Goal: Transaction & Acquisition: Purchase product/service

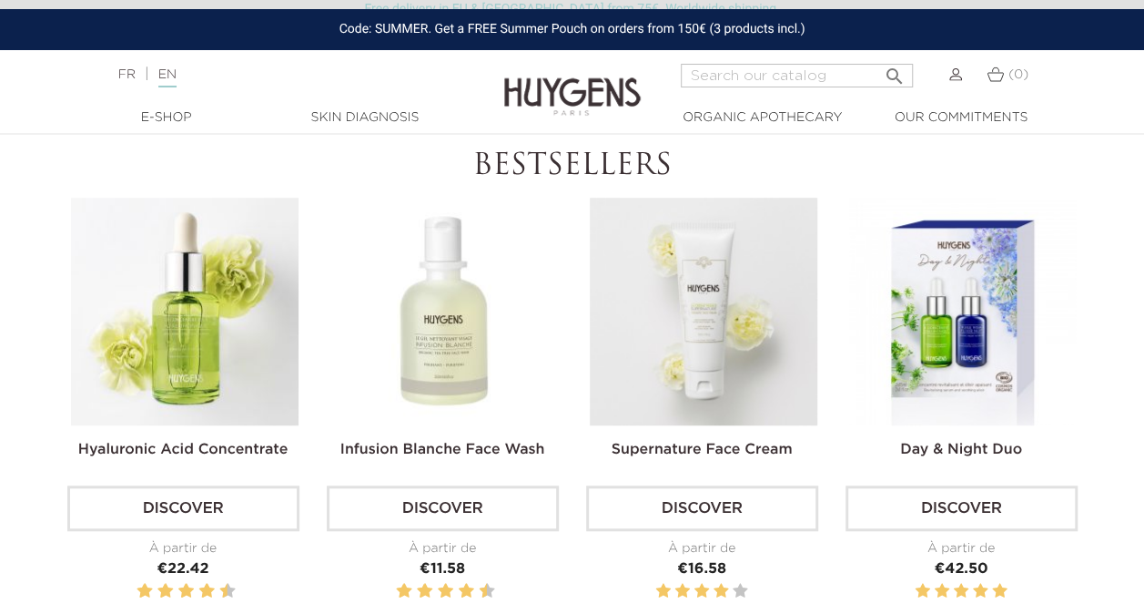
scroll to position [522, 0]
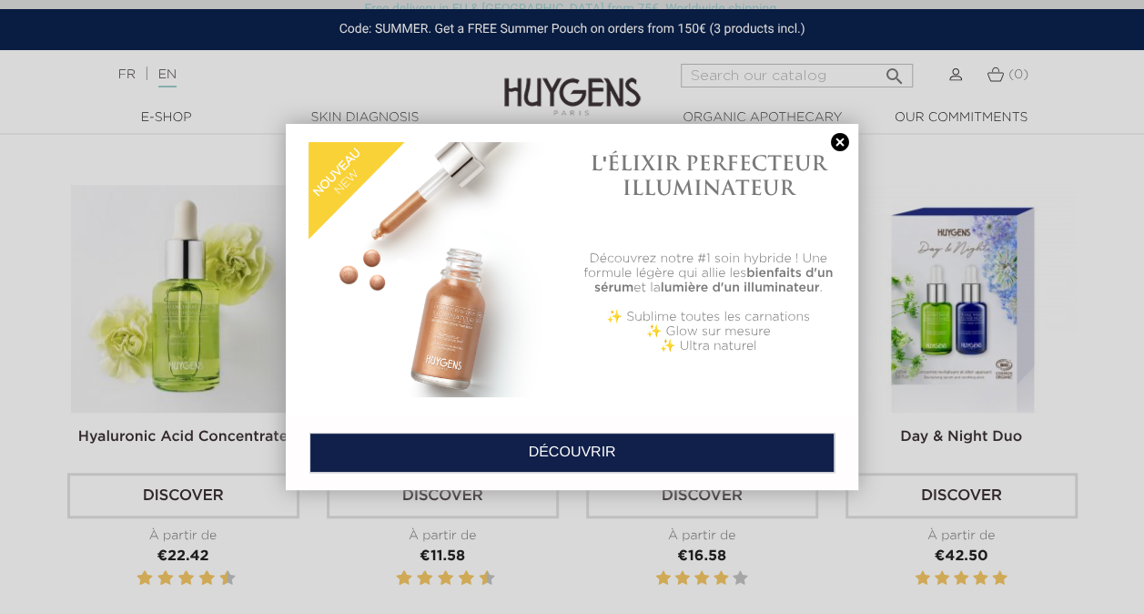
click at [839, 141] on link at bounding box center [840, 142] width 25 height 19
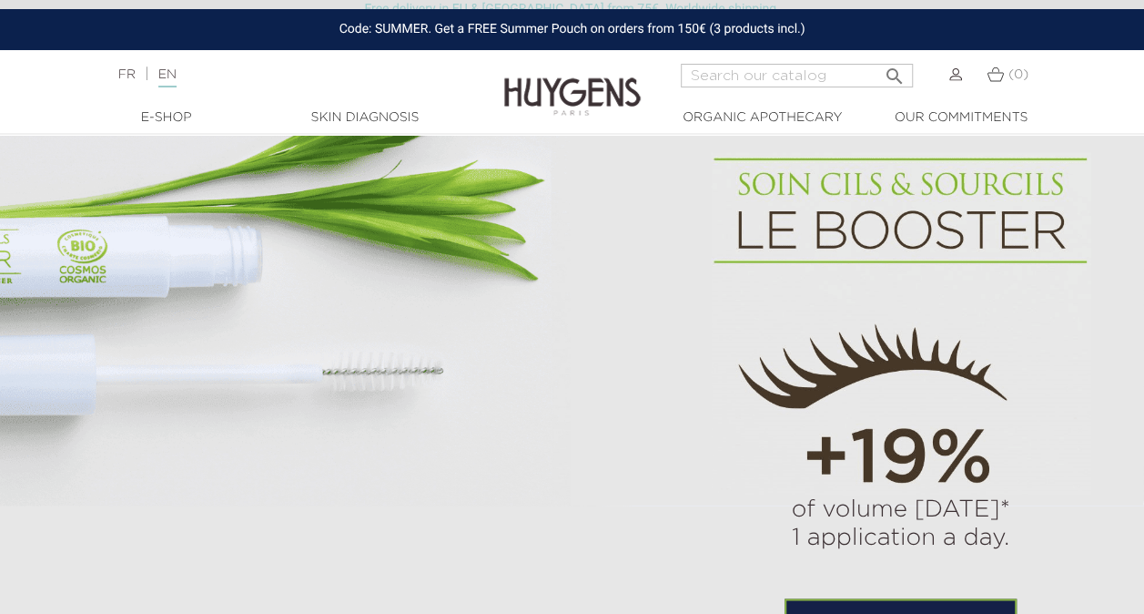
scroll to position [1016, 0]
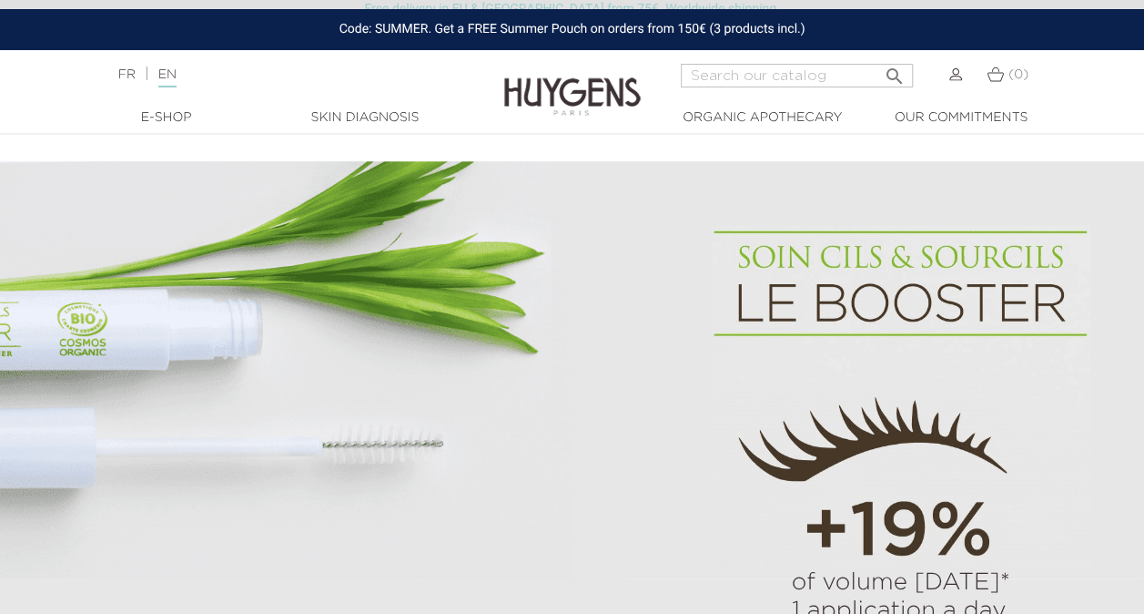
click at [855, 377] on img at bounding box center [901, 397] width 381 height 344
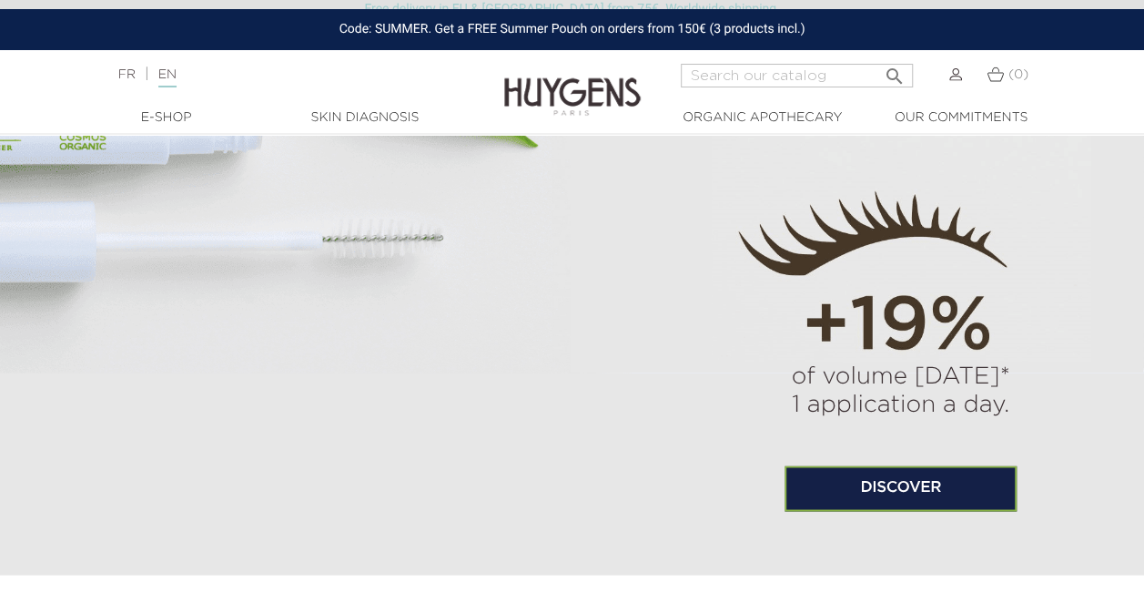
scroll to position [1258, 0]
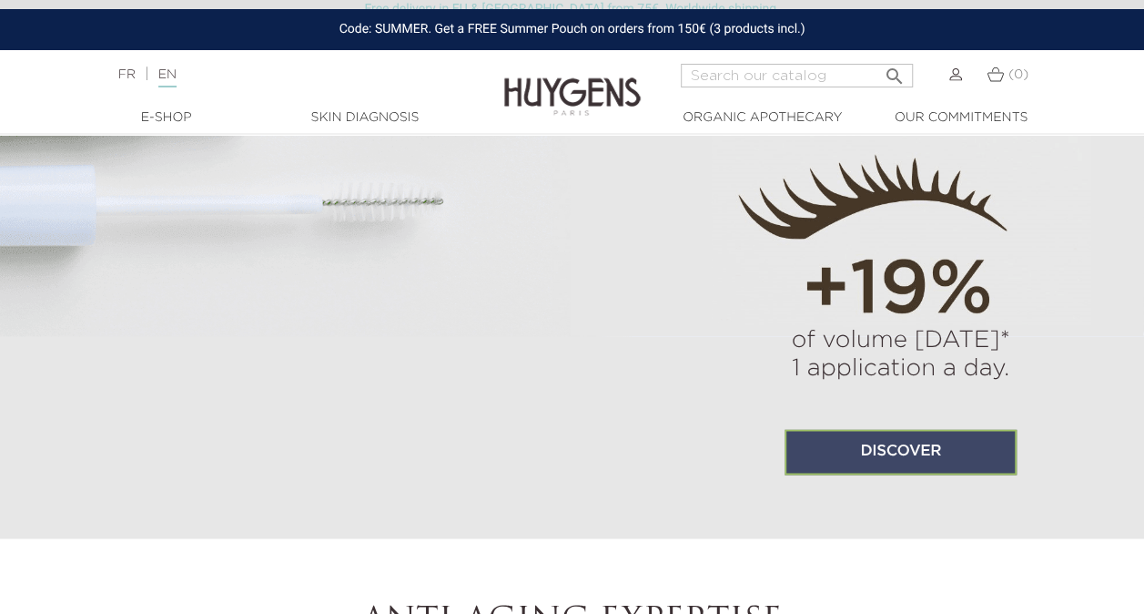
click at [938, 455] on link "Discover" at bounding box center [901, 452] width 232 height 46
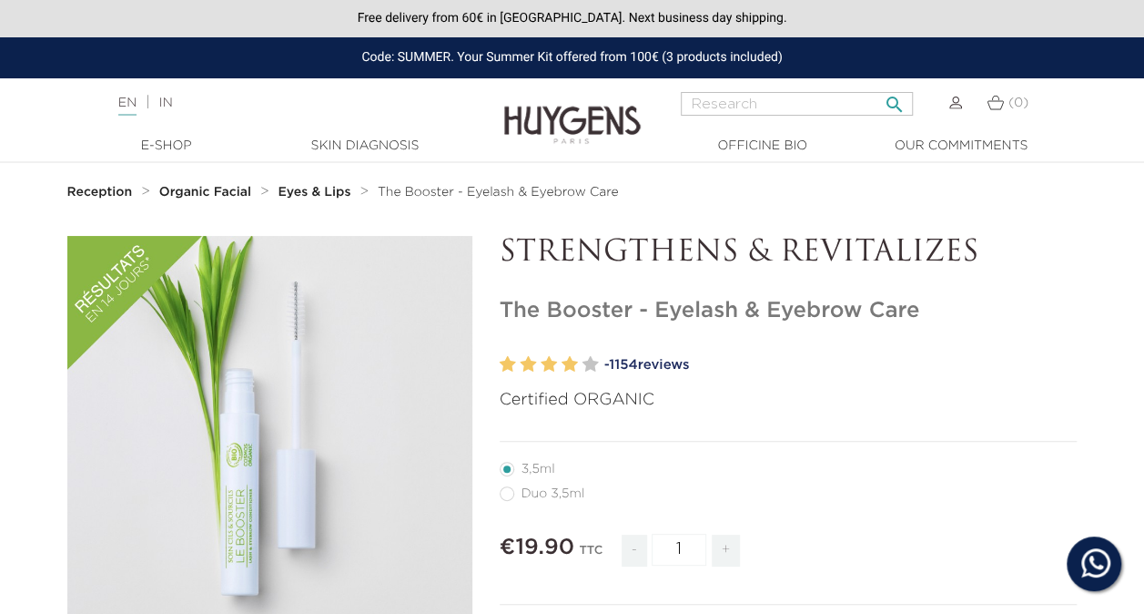
click at [698, 100] on input "Research" at bounding box center [797, 104] width 232 height 24
type input "serum"
click at [892, 102] on icon "" at bounding box center [895, 99] width 22 height 22
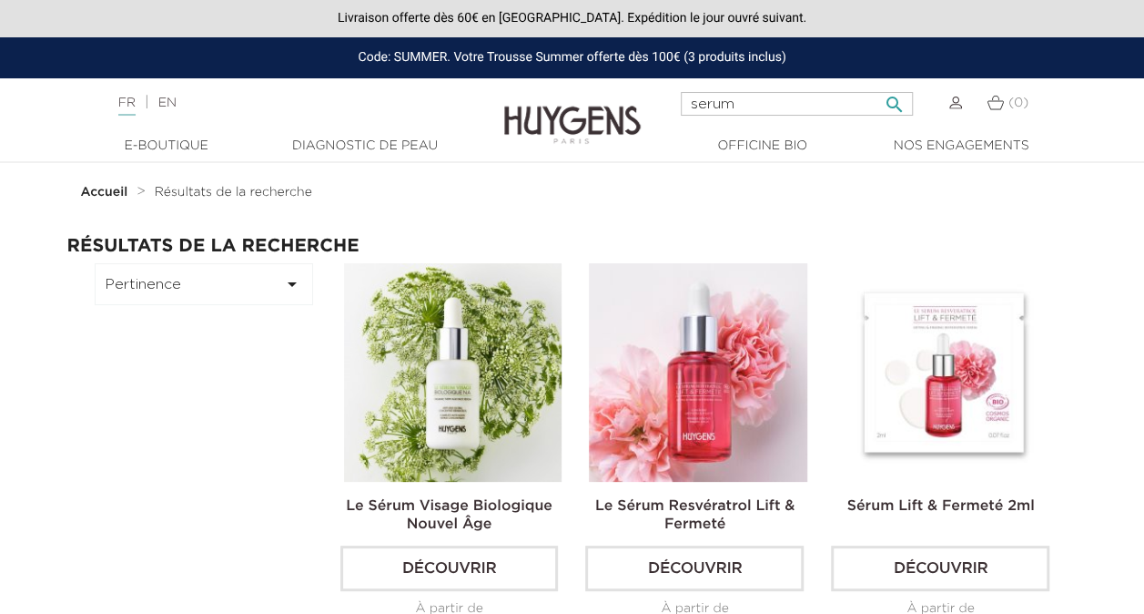
click at [744, 107] on input "serum" at bounding box center [797, 104] width 232 height 24
type input "s"
type input "day cream"
click at [891, 101] on icon "" at bounding box center [895, 99] width 22 height 22
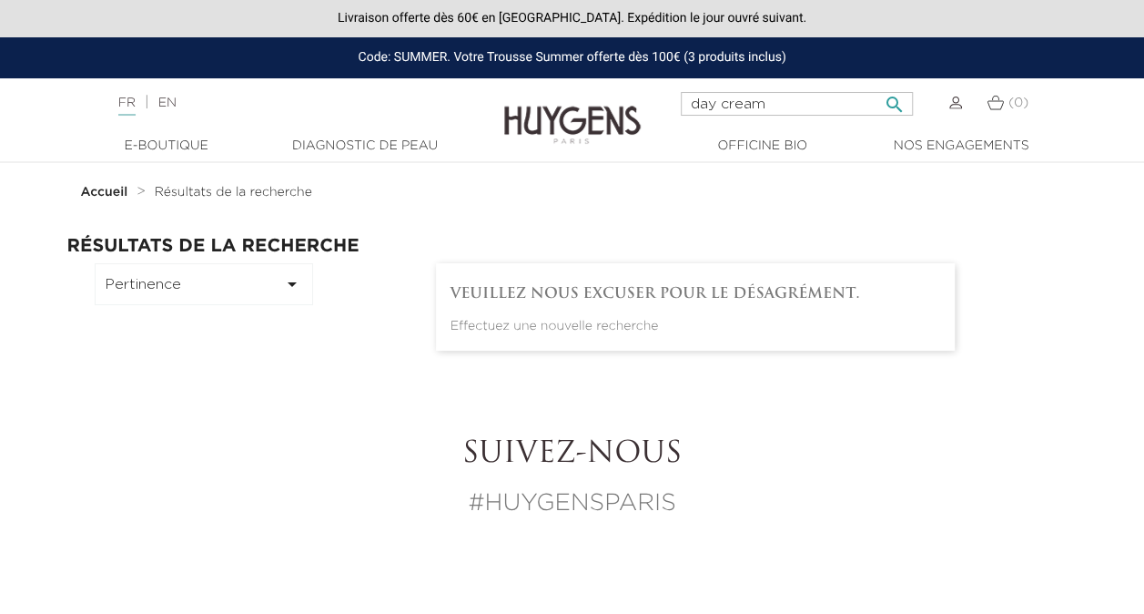
click at [774, 103] on input "day cream" at bounding box center [797, 104] width 232 height 24
type input "day"
click at [891, 103] on icon "" at bounding box center [895, 99] width 22 height 22
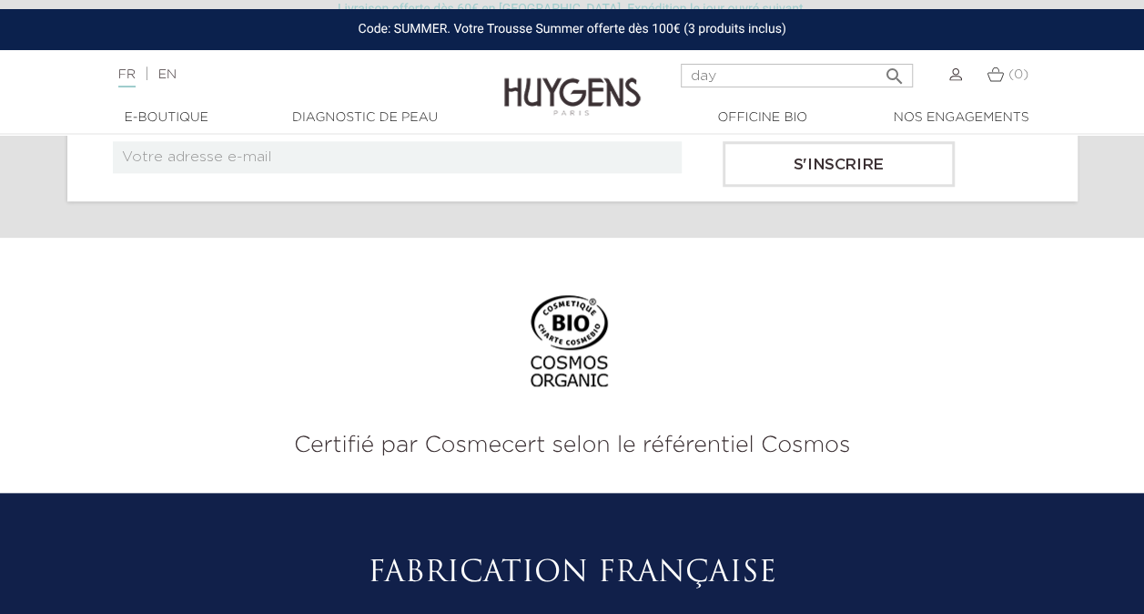
scroll to position [849, 0]
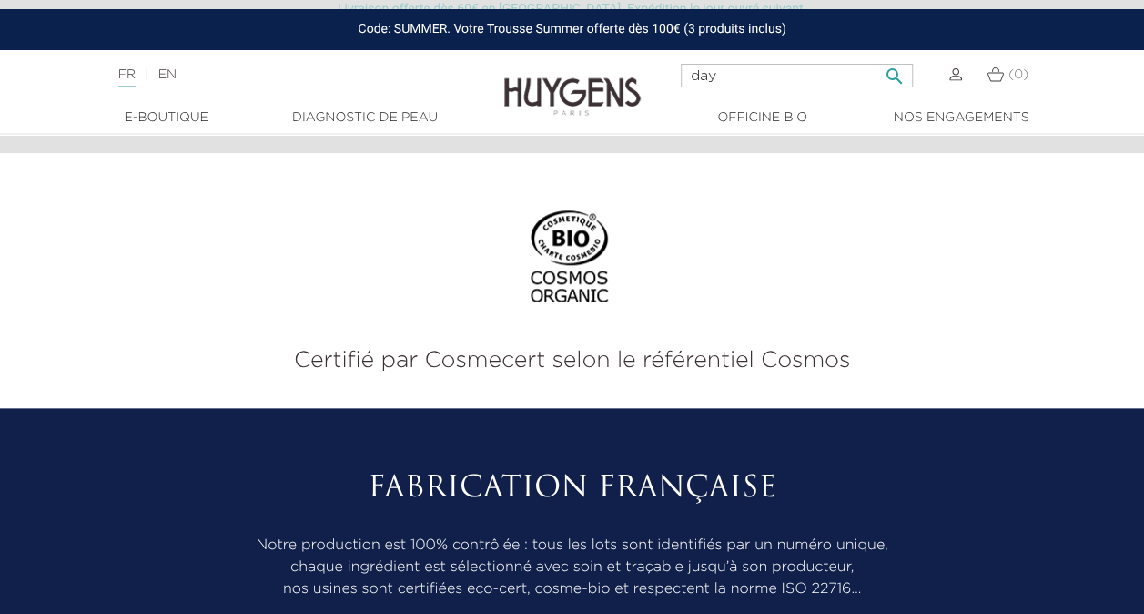
click at [727, 76] on input "day" at bounding box center [797, 76] width 232 height 24
type input "d"
type input "hyaluronic"
click at [893, 75] on icon "" at bounding box center [895, 71] width 22 height 22
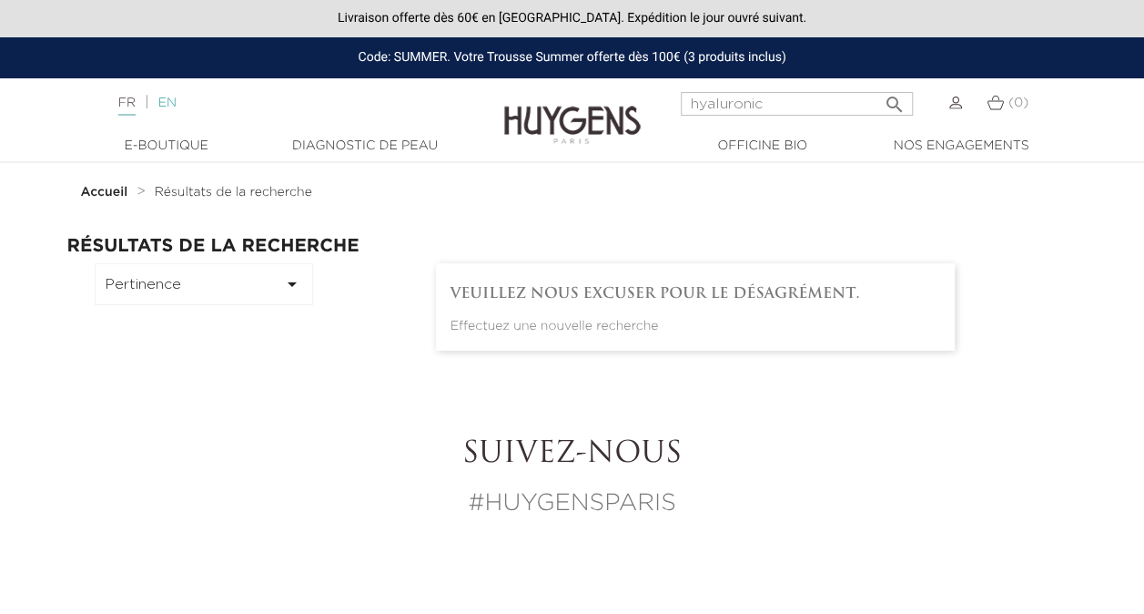
click at [177, 103] on link "EN" at bounding box center [167, 103] width 18 height 13
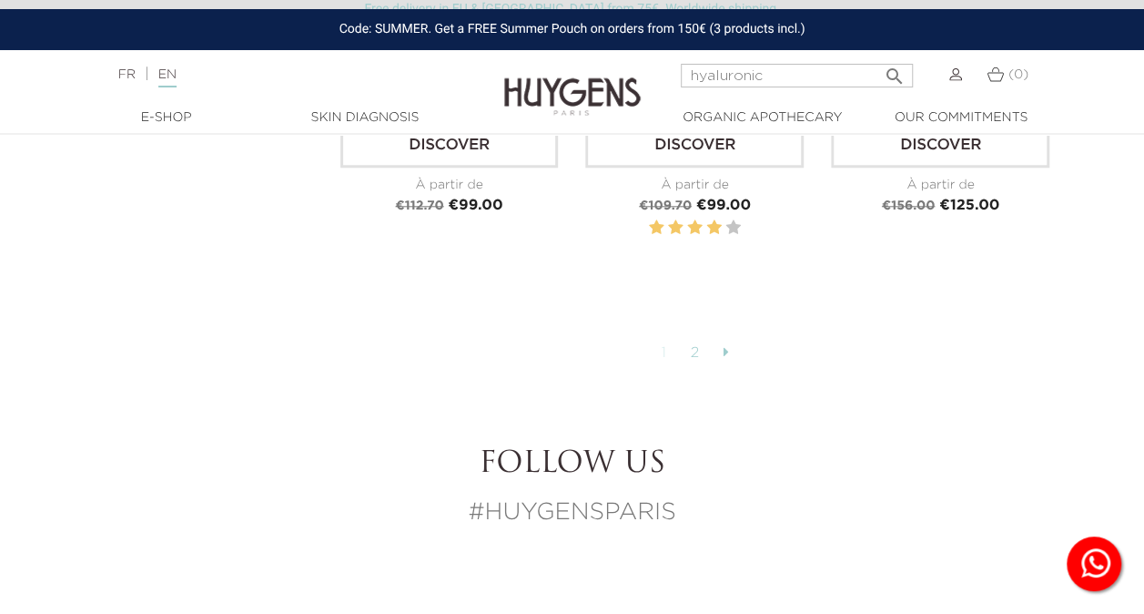
scroll to position [4273, 0]
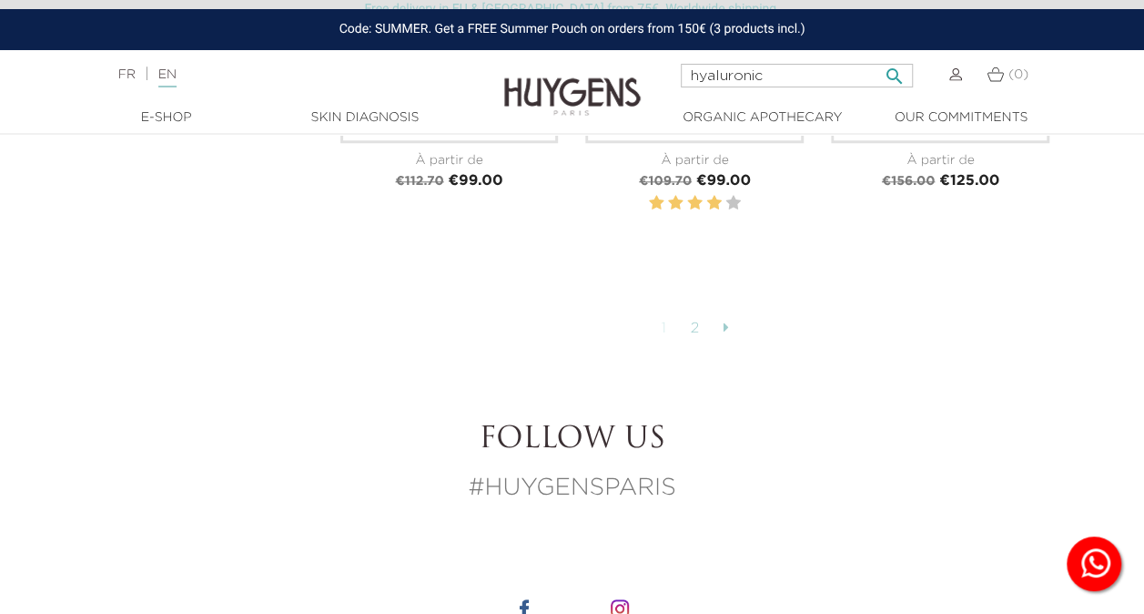
click at [778, 75] on input "hyaluronic" at bounding box center [797, 76] width 232 height 24
type input "hyaluronic cream"
click at [890, 75] on icon "" at bounding box center [895, 71] width 22 height 22
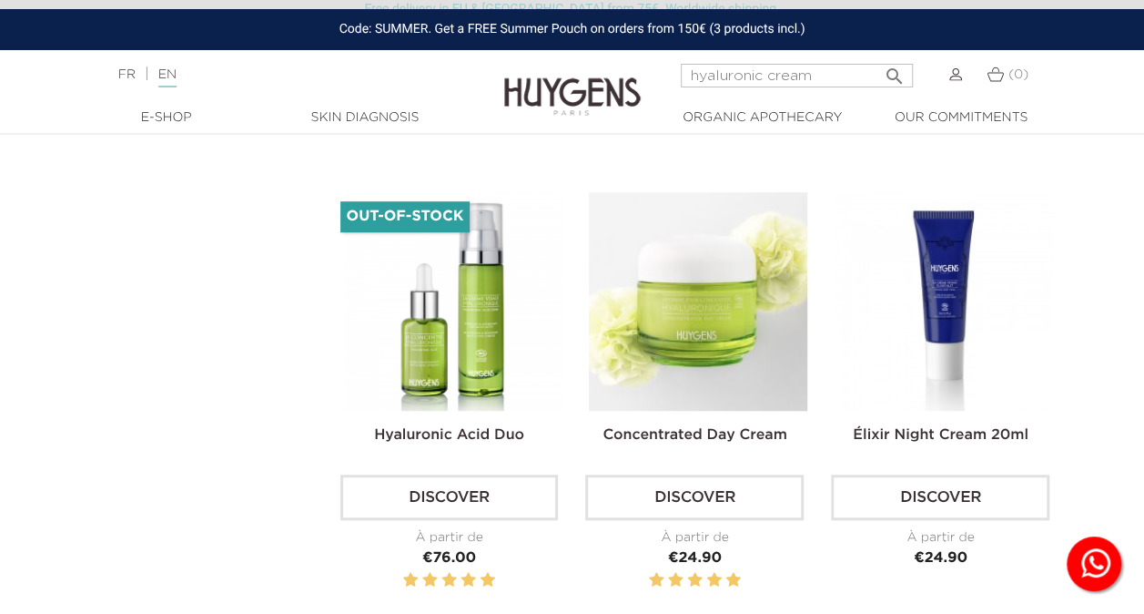
scroll to position [558, 0]
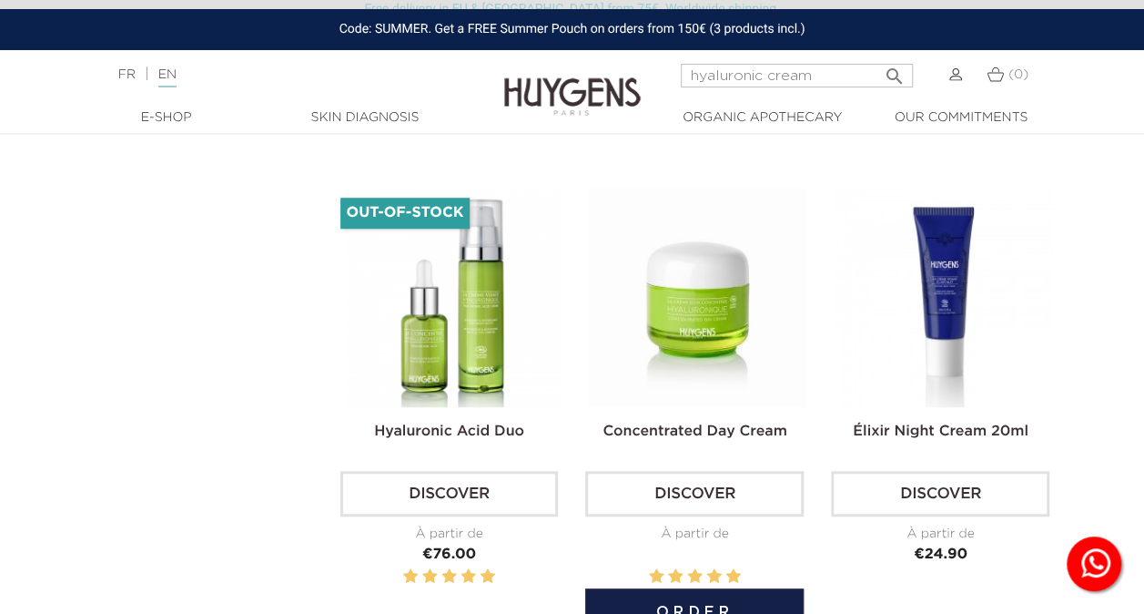
click at [700, 309] on img at bounding box center [698, 297] width 219 height 219
